Goal: Information Seeking & Learning: Check status

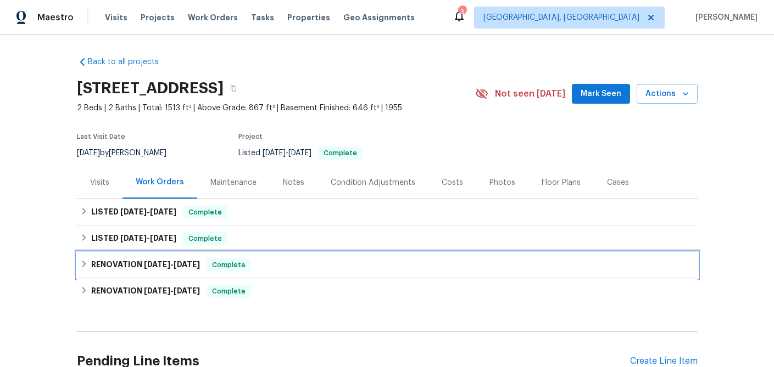
click at [144, 261] on span "[DATE]" at bounding box center [157, 265] width 26 height 8
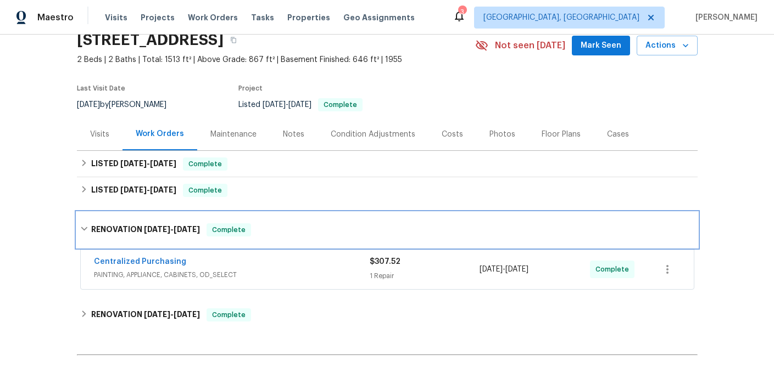
scroll to position [49, 0]
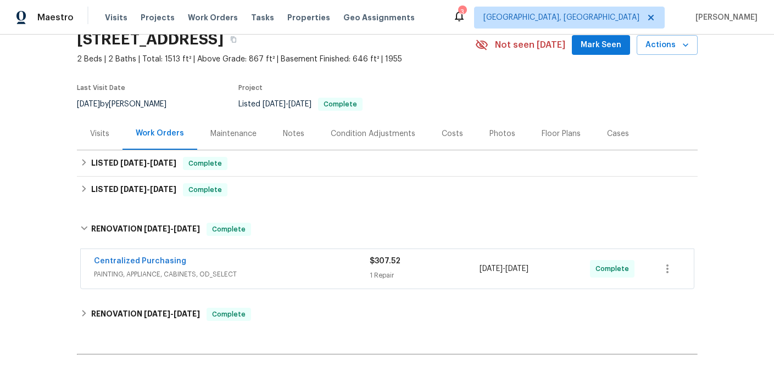
click at [266, 263] on div "Centralized Purchasing" at bounding box center [232, 262] width 276 height 13
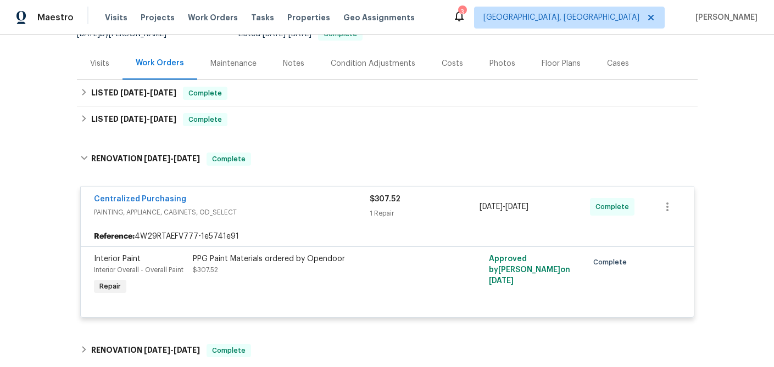
scroll to position [121, 0]
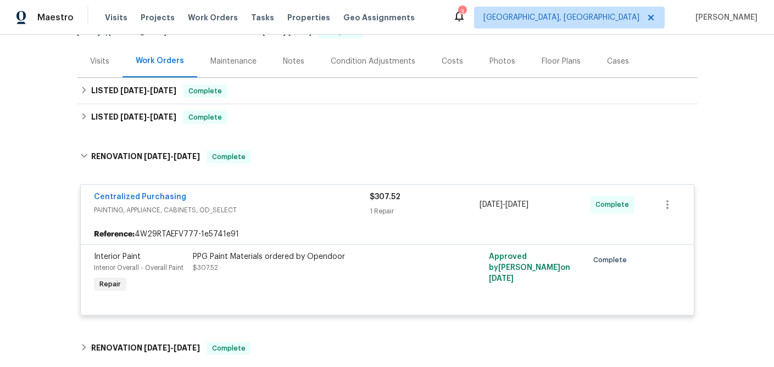
click at [266, 211] on span "PAINTING, APPLIANCE, CABINETS, OD_SELECT" at bounding box center [232, 210] width 276 height 11
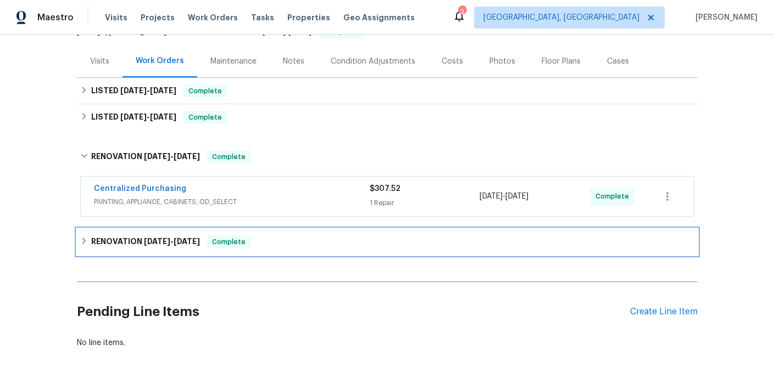
click at [262, 239] on div "RENOVATION [DATE] - [DATE] Complete" at bounding box center [387, 242] width 614 height 13
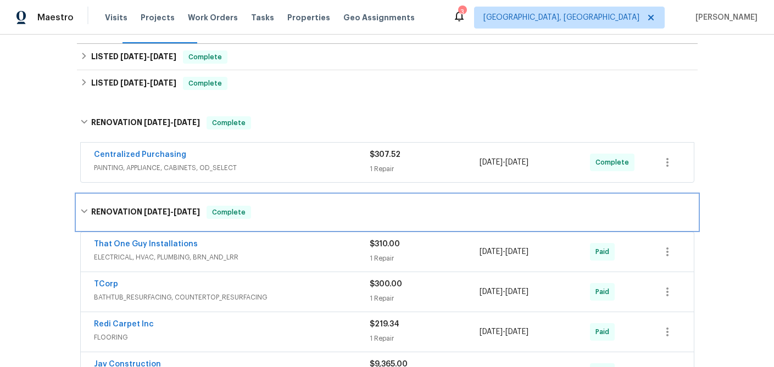
scroll to position [161, 0]
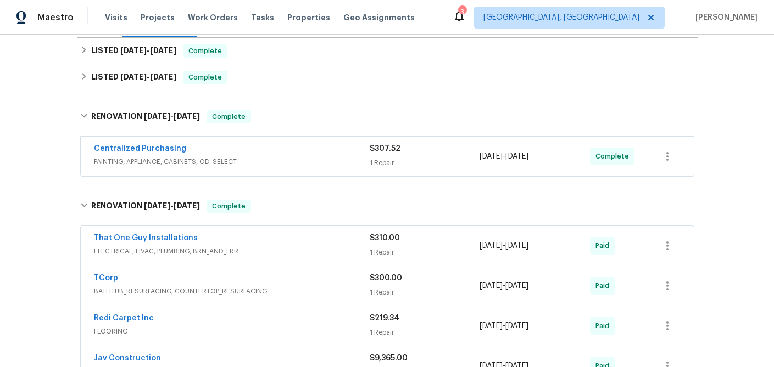
click at [260, 246] on span "ELECTRICAL, HVAC, PLUMBING, BRN_AND_LRR" at bounding box center [232, 251] width 276 height 11
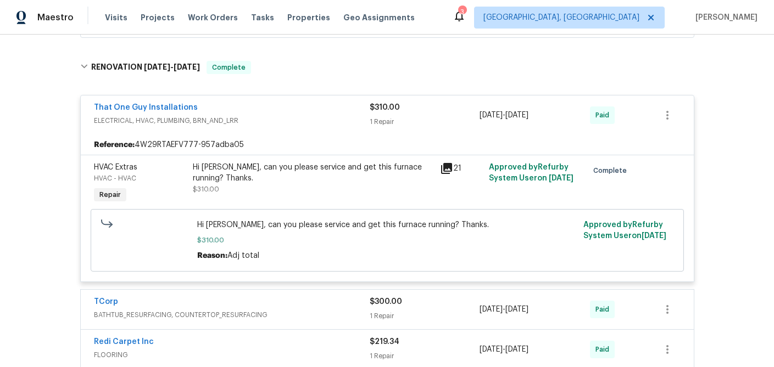
scroll to position [304, 0]
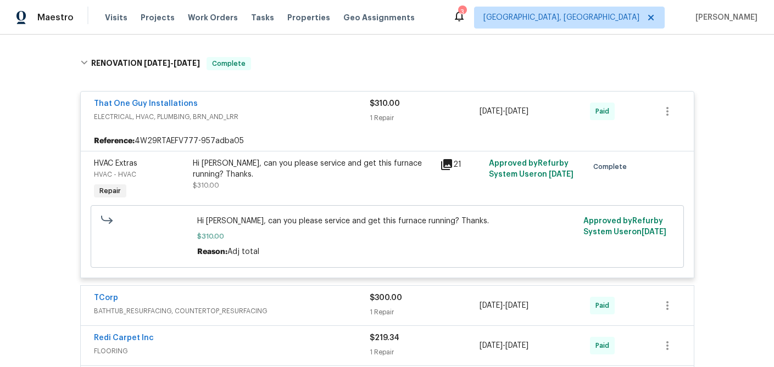
click at [248, 300] on div "TCorp" at bounding box center [232, 299] width 276 height 13
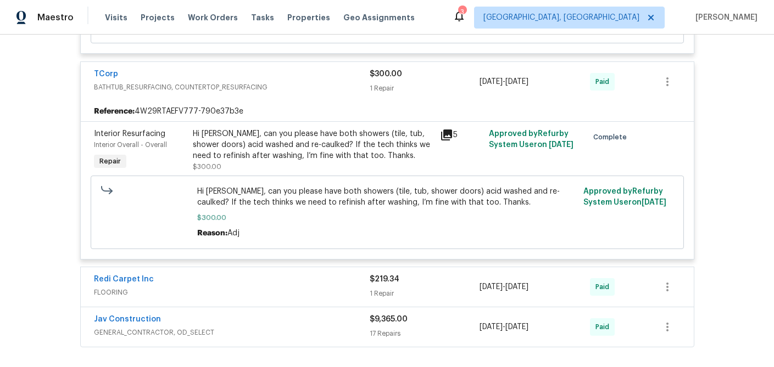
scroll to position [532, 0]
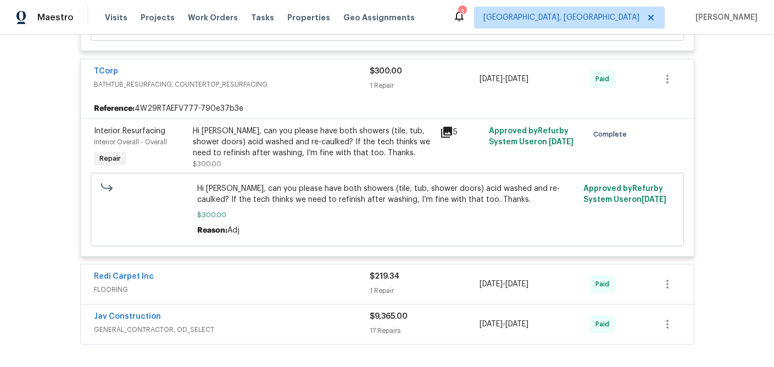
click at [239, 278] on div "Redi Carpet Inc" at bounding box center [232, 277] width 276 height 13
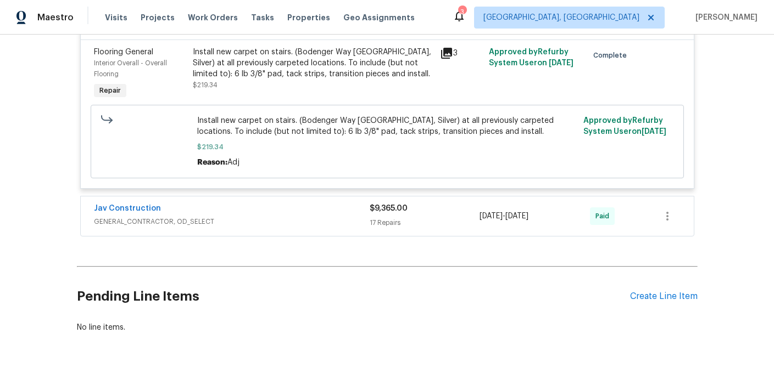
scroll to position [818, 0]
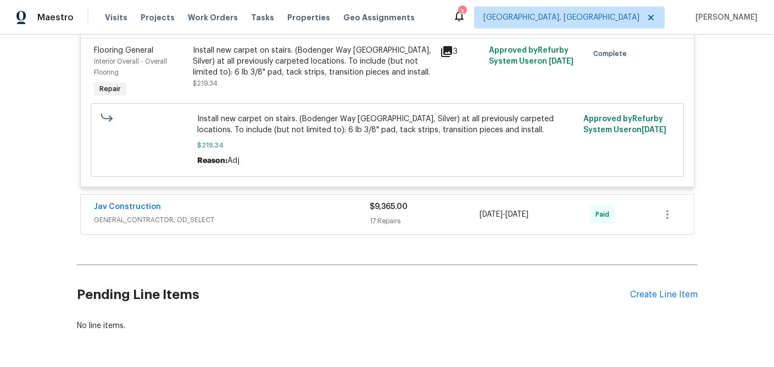
click at [287, 231] on div "Jav Construction GENERAL_CONTRACTOR, OD_SELECT $9,365.00 17 Repairs [DATE] - [D…" at bounding box center [387, 215] width 613 height 40
click at [297, 218] on span "GENERAL_CONTRACTOR, OD_SELECT" at bounding box center [232, 220] width 276 height 11
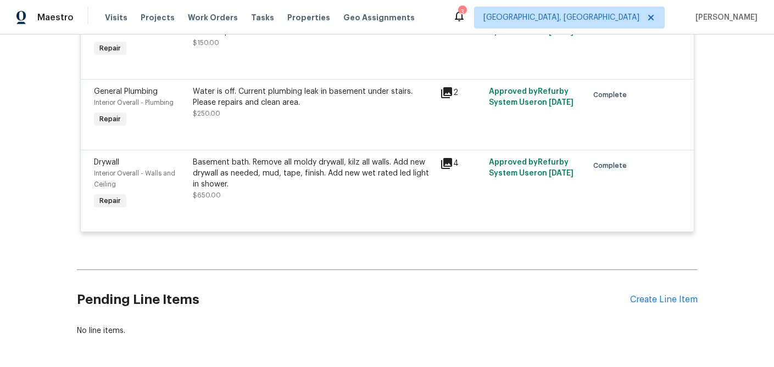
scroll to position [2455, 0]
